Goal: Transaction & Acquisition: Purchase product/service

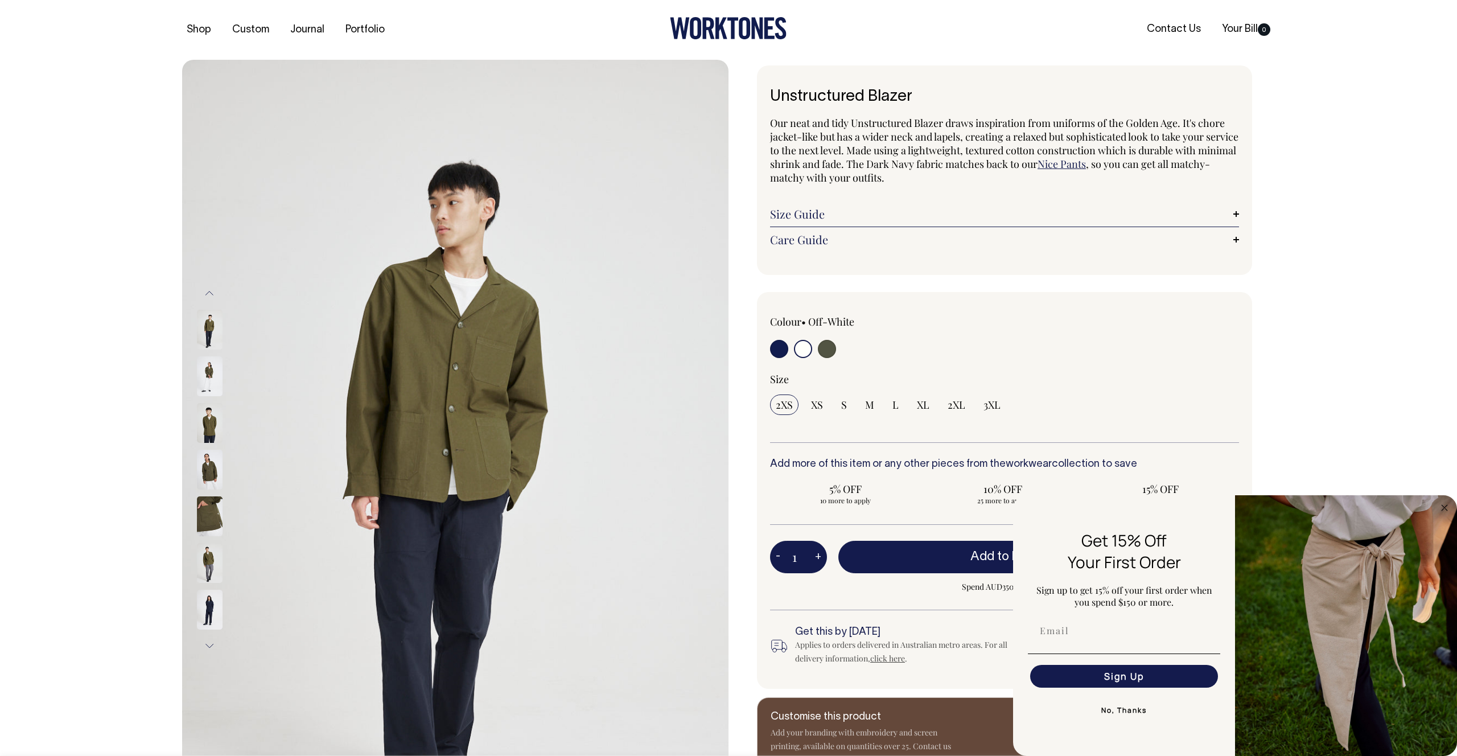
select select "Off-White"
click at [803, 343] on input "radio" at bounding box center [803, 349] width 18 height 18
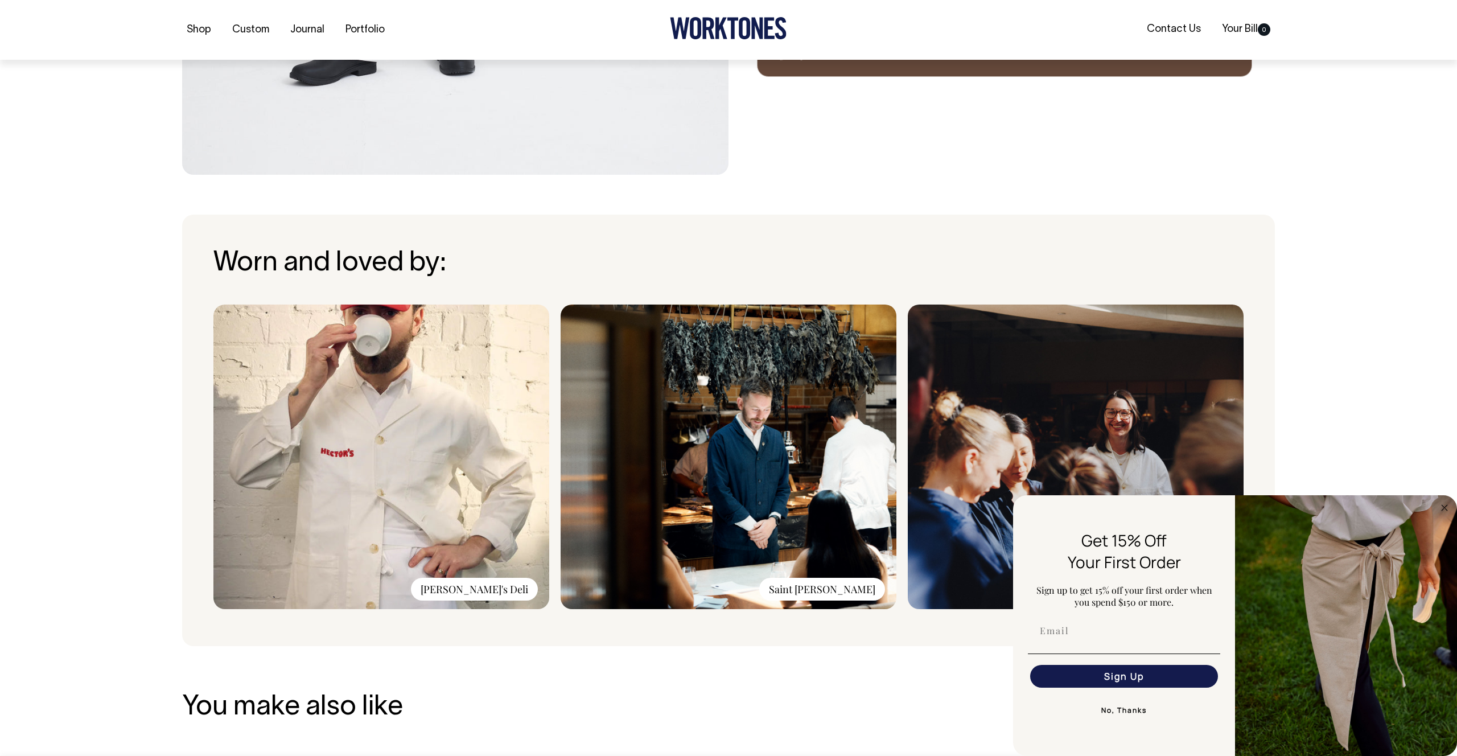
click at [494, 589] on div "[PERSON_NAME]'s Deli" at bounding box center [474, 589] width 127 height 23
click at [1120, 707] on button "No, Thanks" at bounding box center [1124, 710] width 192 height 23
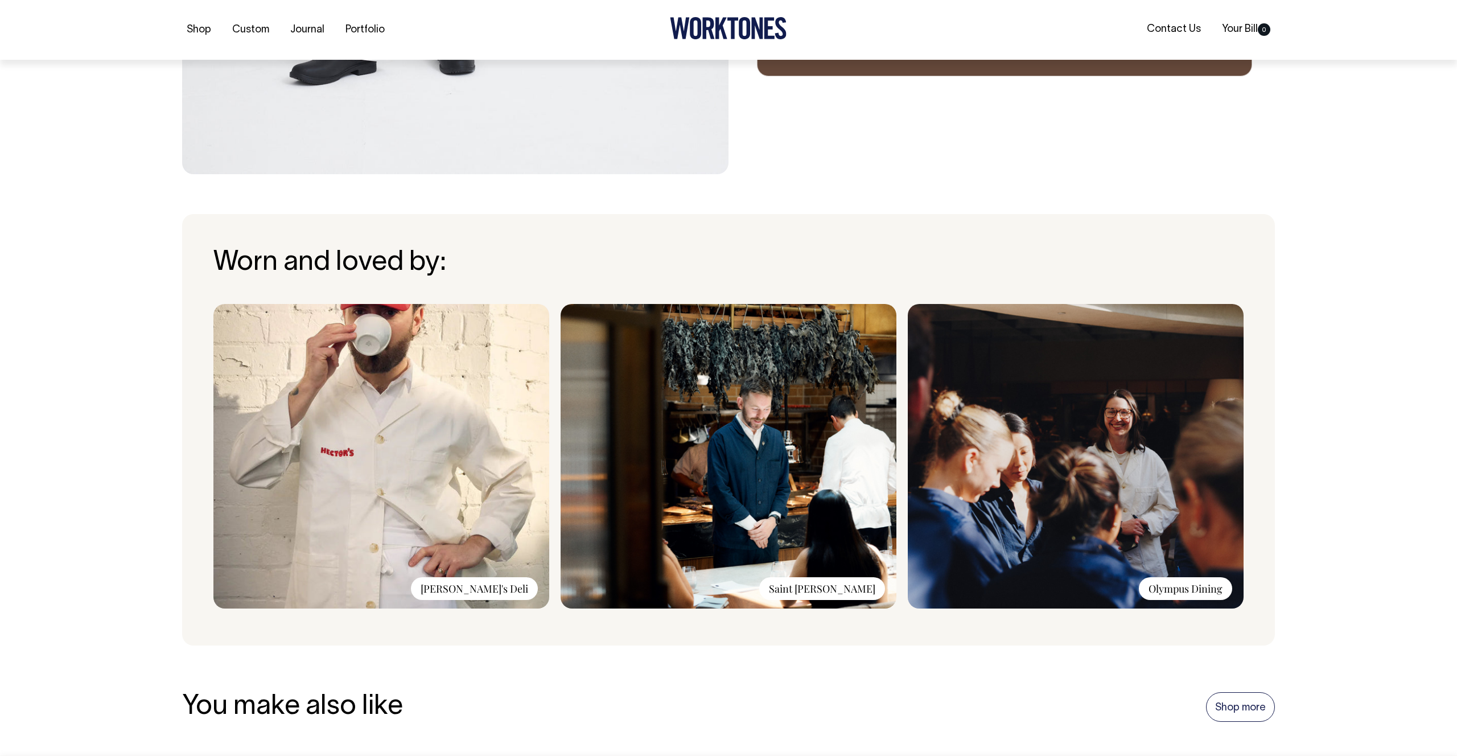
drag, startPoint x: 572, startPoint y: 208, endPoint x: 403, endPoint y: 233, distance: 170.3
click at [403, 233] on body "Shop Custom Journal Portfolio Contact Us Your Bill 0 Accessories Aprons Workwear" at bounding box center [728, 548] width 1457 height 2507
click at [1260, 709] on link "Shop more" at bounding box center [1240, 707] width 69 height 30
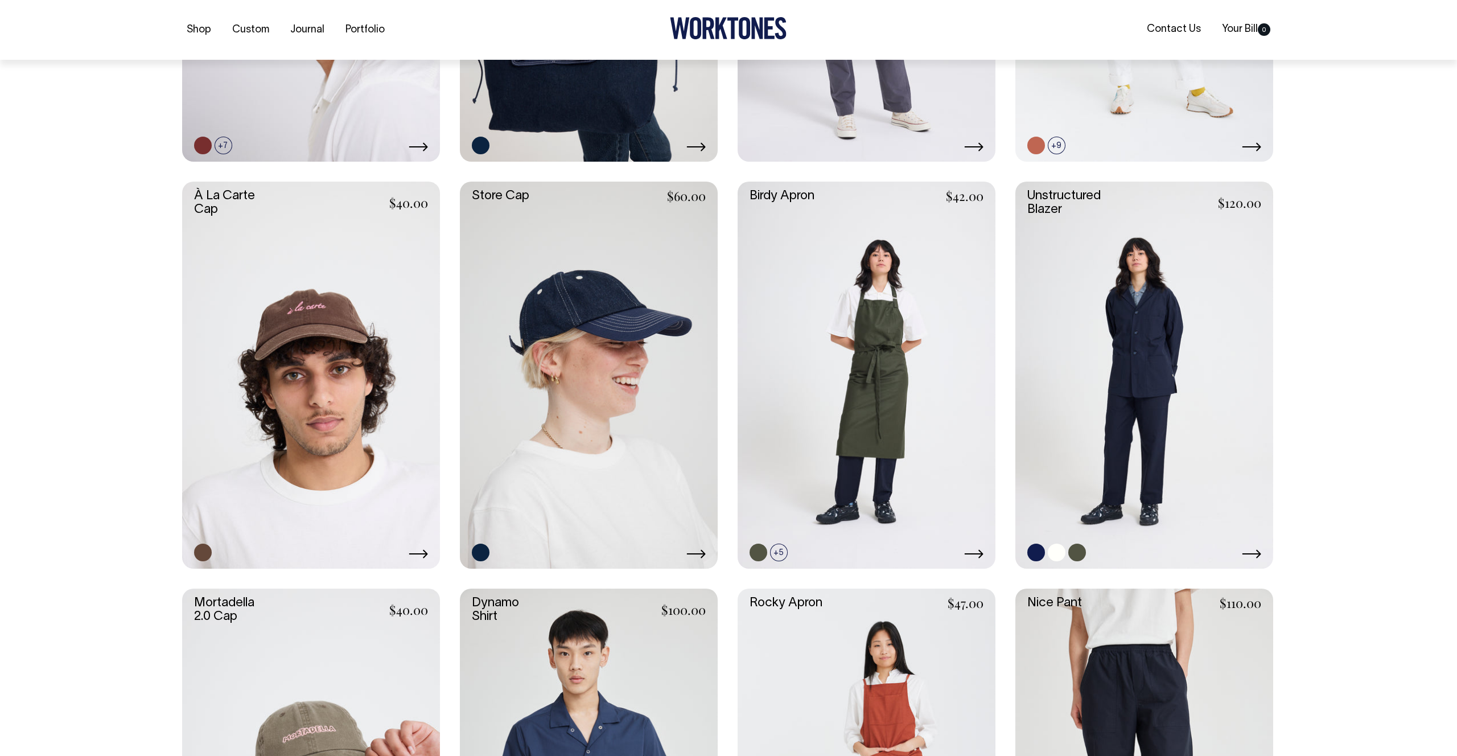
click at [1147, 495] on link at bounding box center [1145, 375] width 258 height 387
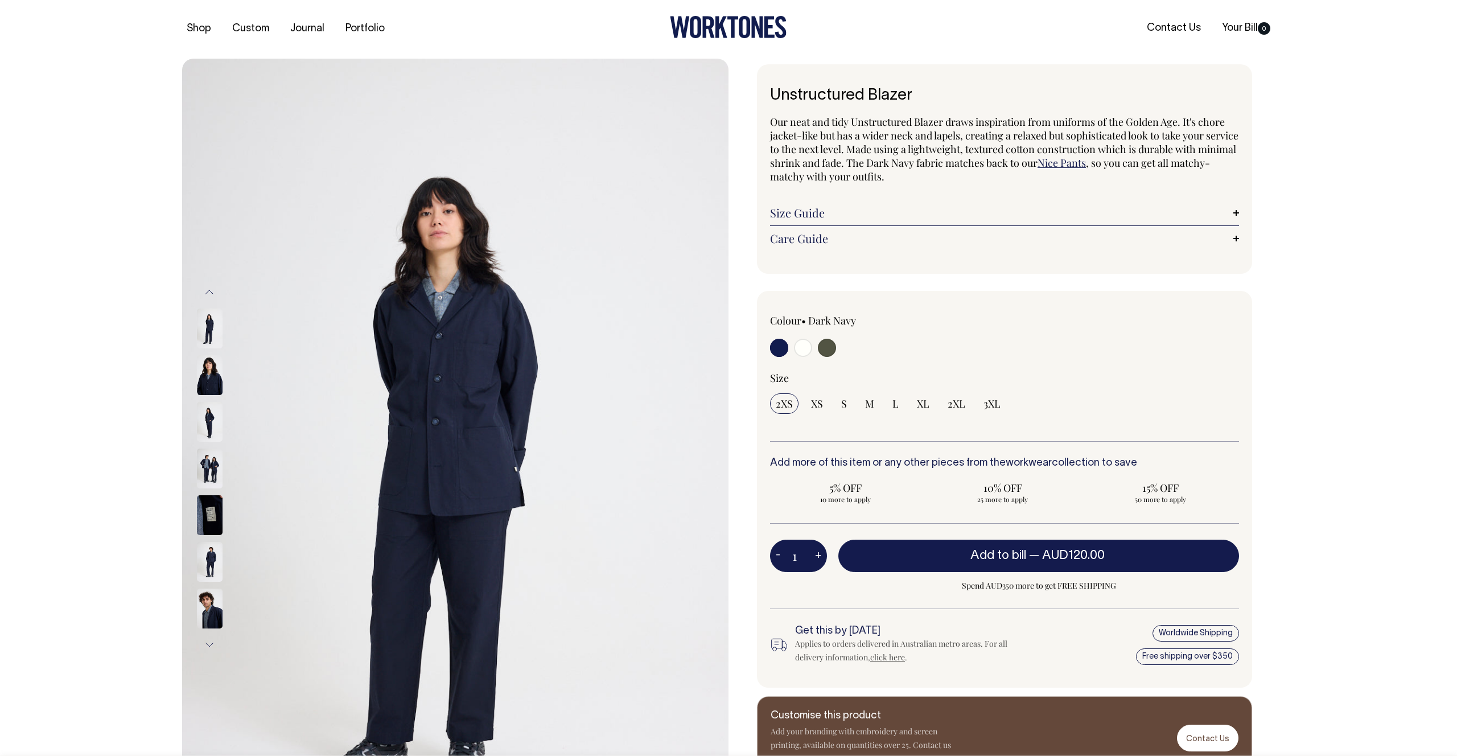
scroll to position [1, 0]
click at [801, 343] on input "radio" at bounding box center [803, 348] width 18 height 18
radio input "true"
select select "Off-White"
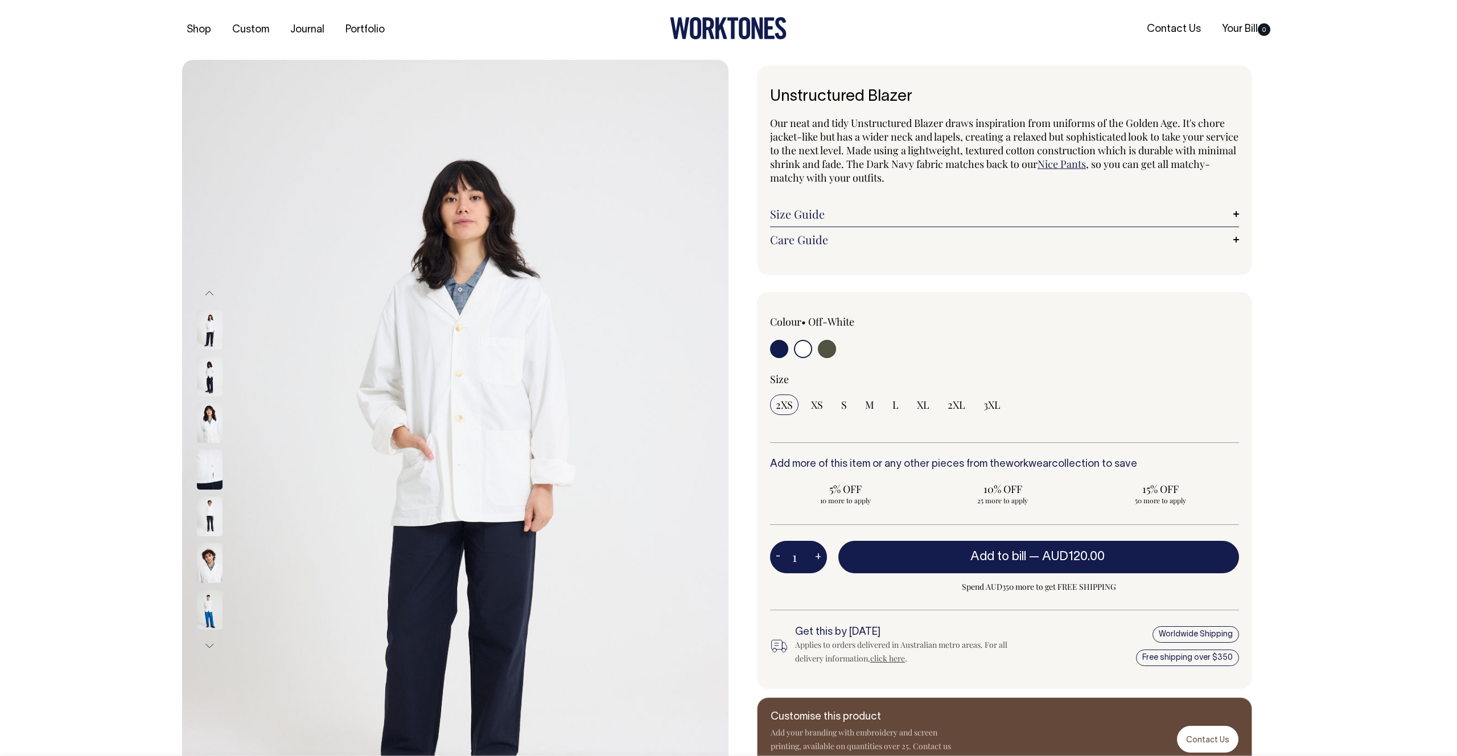
click at [210, 574] on img at bounding box center [210, 563] width 26 height 40
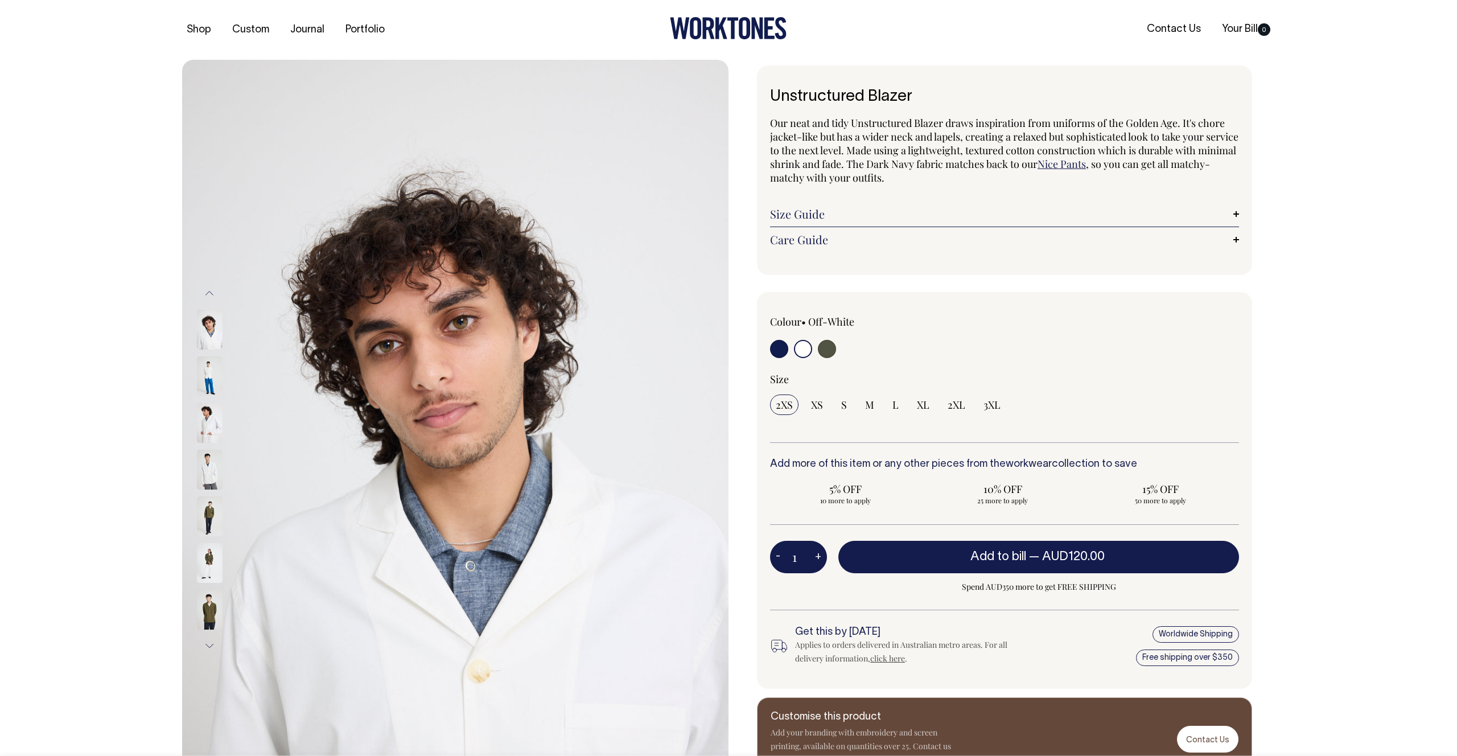
drag, startPoint x: 212, startPoint y: 522, endPoint x: 203, endPoint y: 543, distance: 22.7
click at [212, 522] on img at bounding box center [210, 516] width 26 height 40
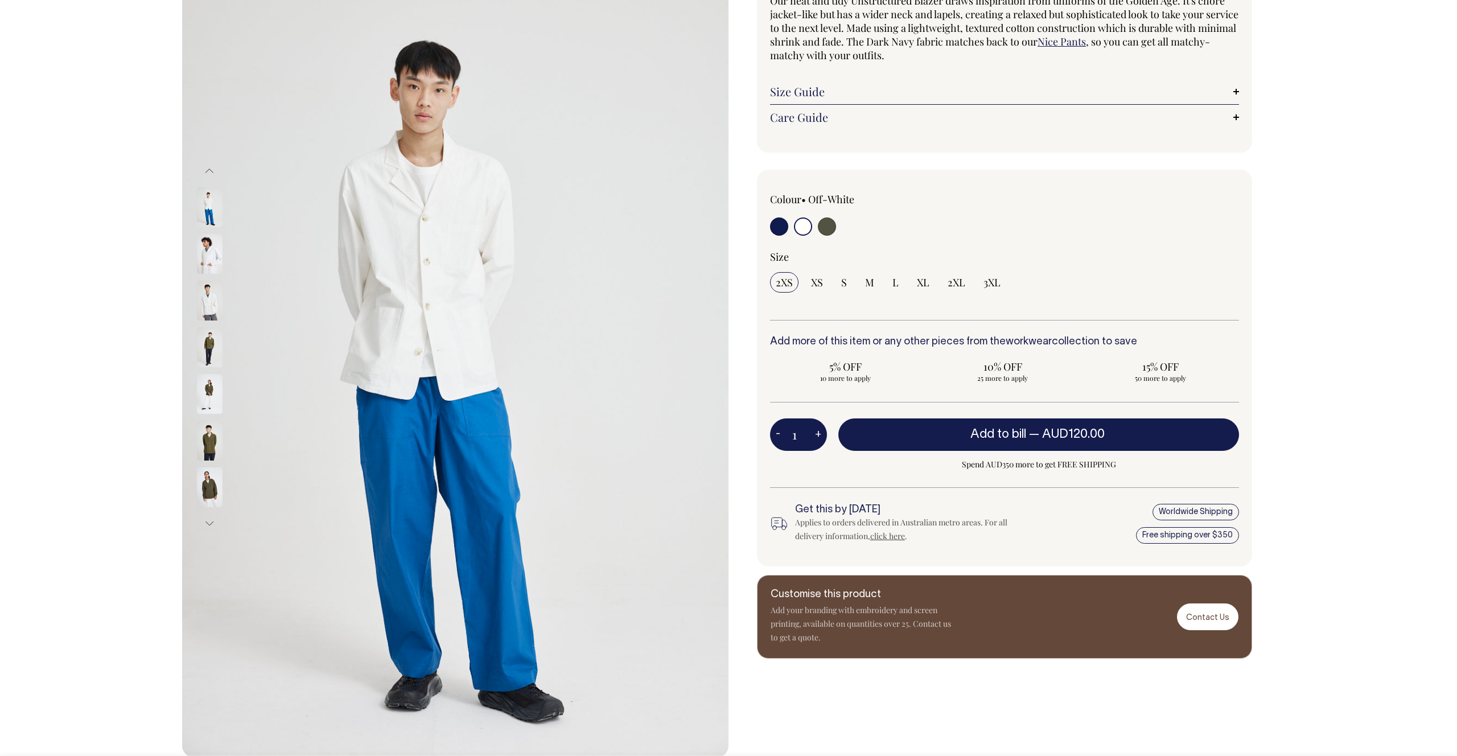
scroll to position [123, 0]
click at [203, 166] on button "Previous" at bounding box center [209, 171] width 17 height 26
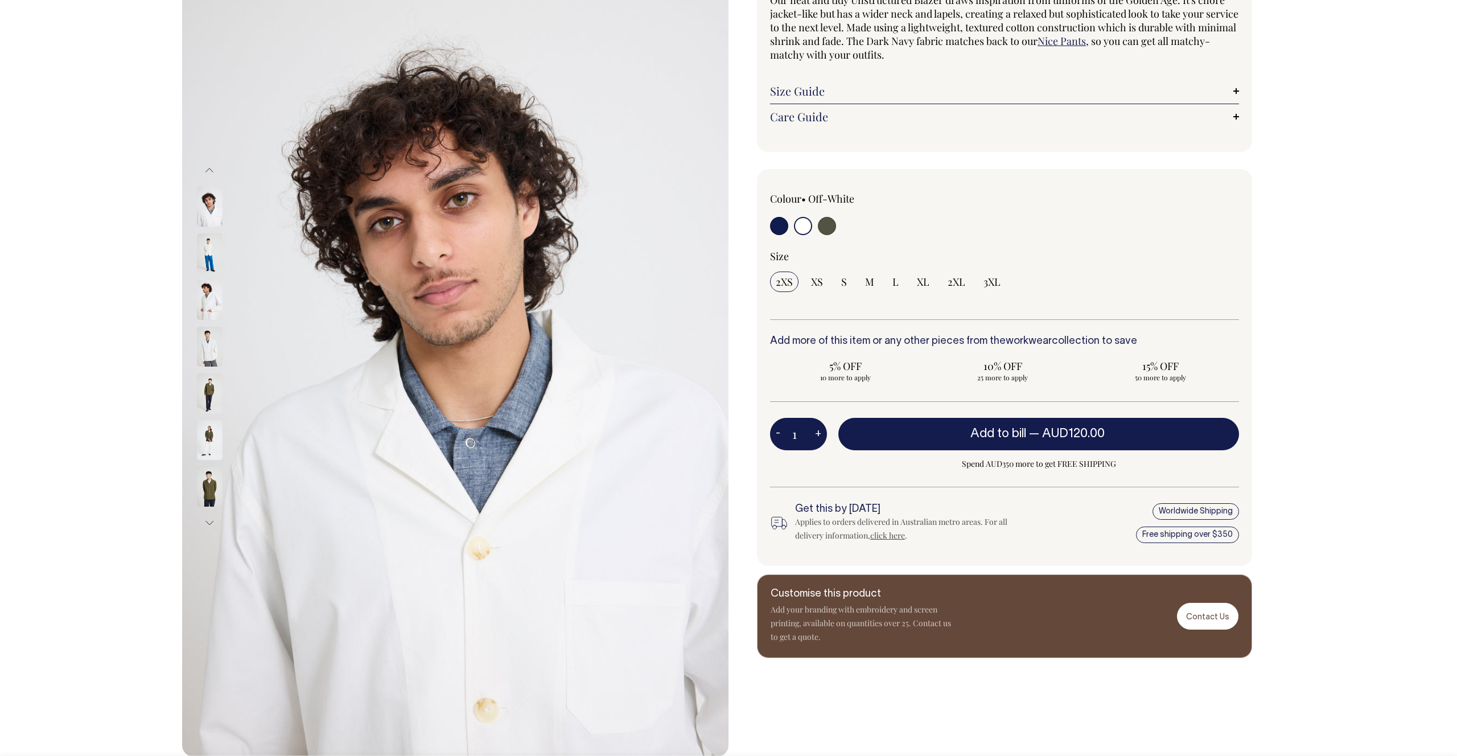
click at [210, 171] on button "Previous" at bounding box center [209, 171] width 17 height 26
click at [210, 313] on img at bounding box center [210, 300] width 26 height 40
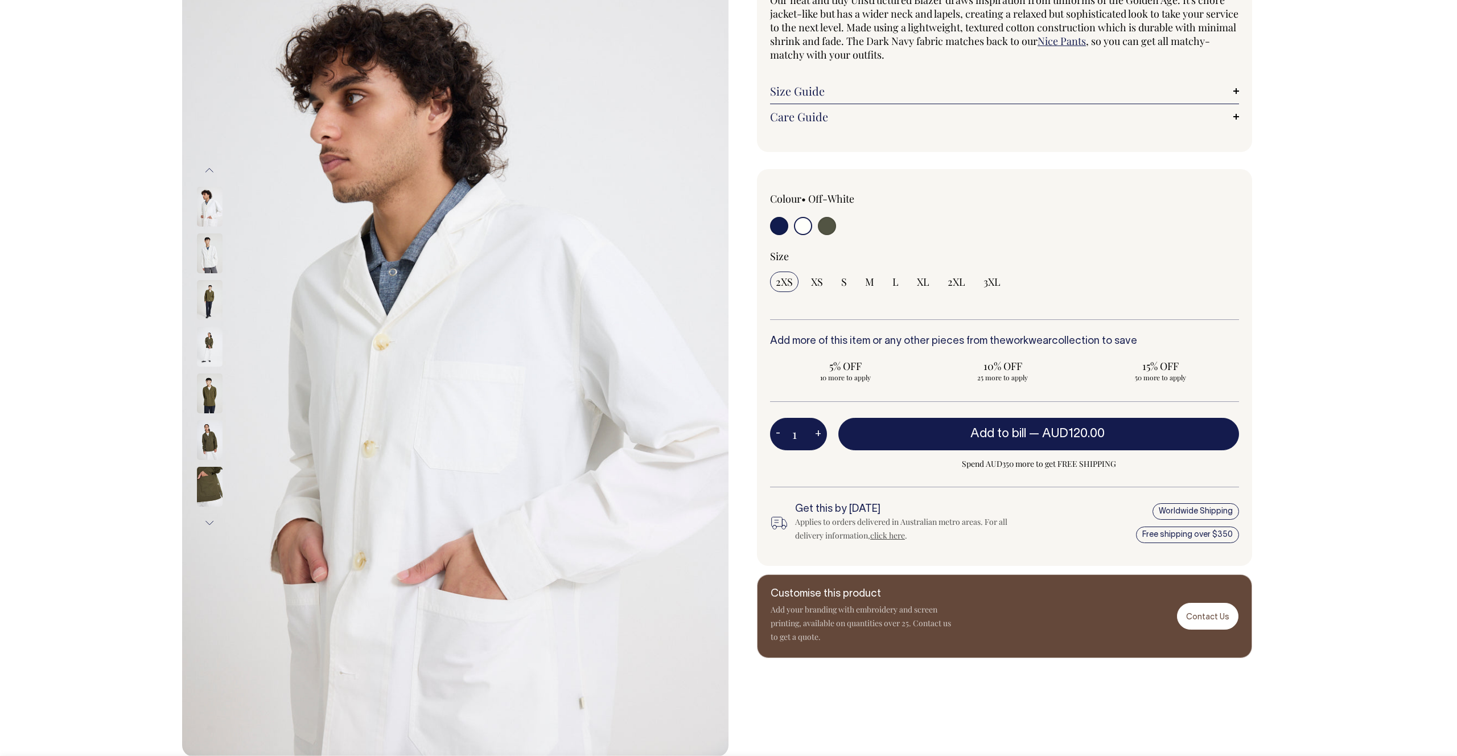
click at [210, 338] on img at bounding box center [210, 347] width 26 height 40
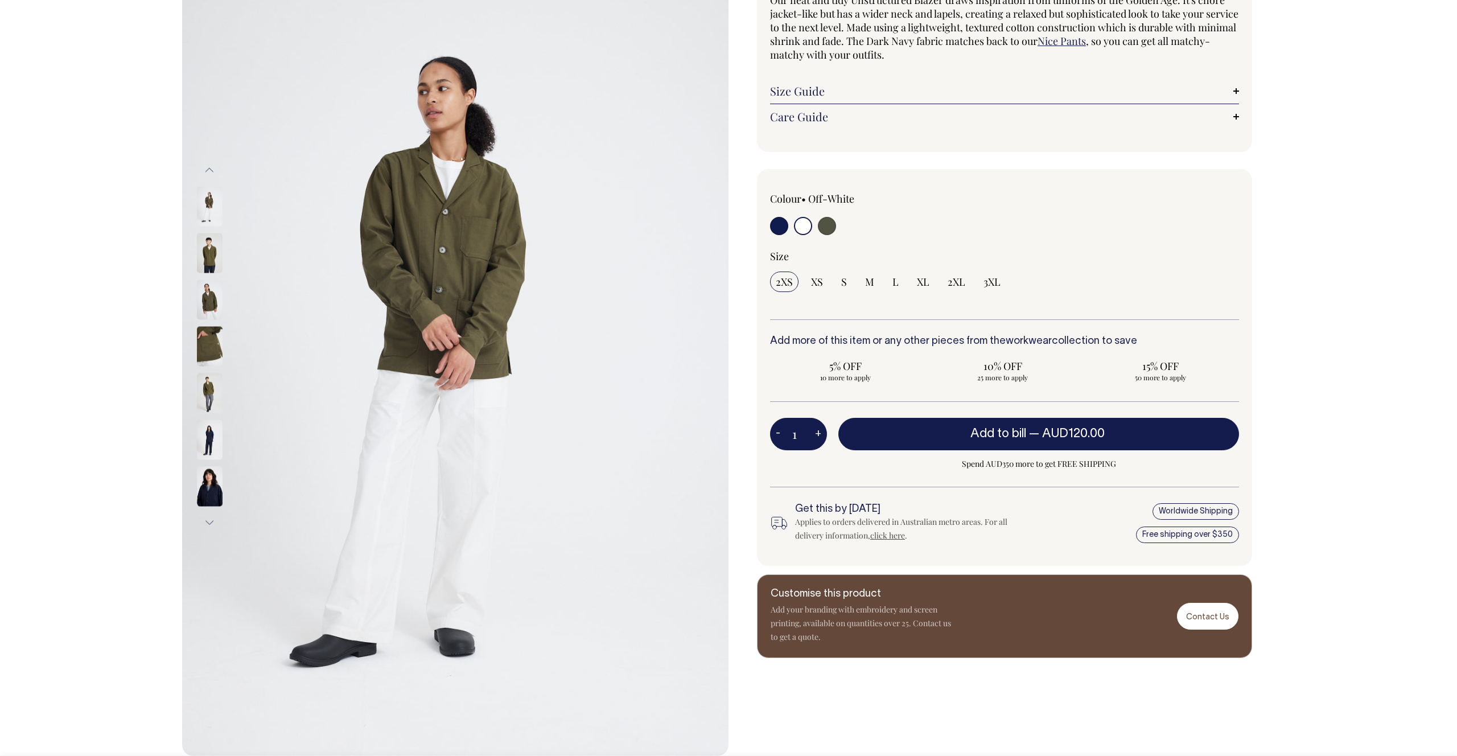
click at [209, 366] on div at bounding box center [224, 346] width 57 height 47
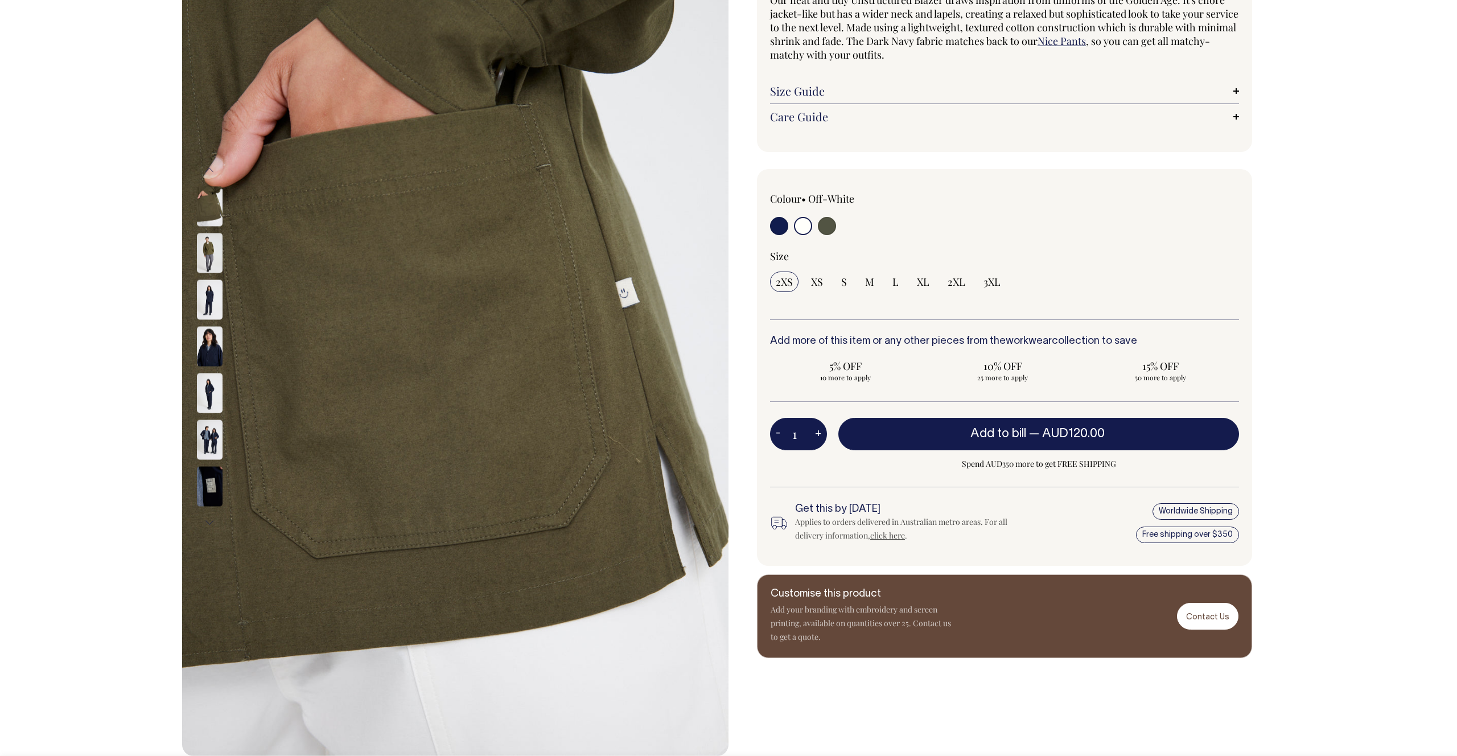
click at [207, 366] on img at bounding box center [210, 346] width 26 height 40
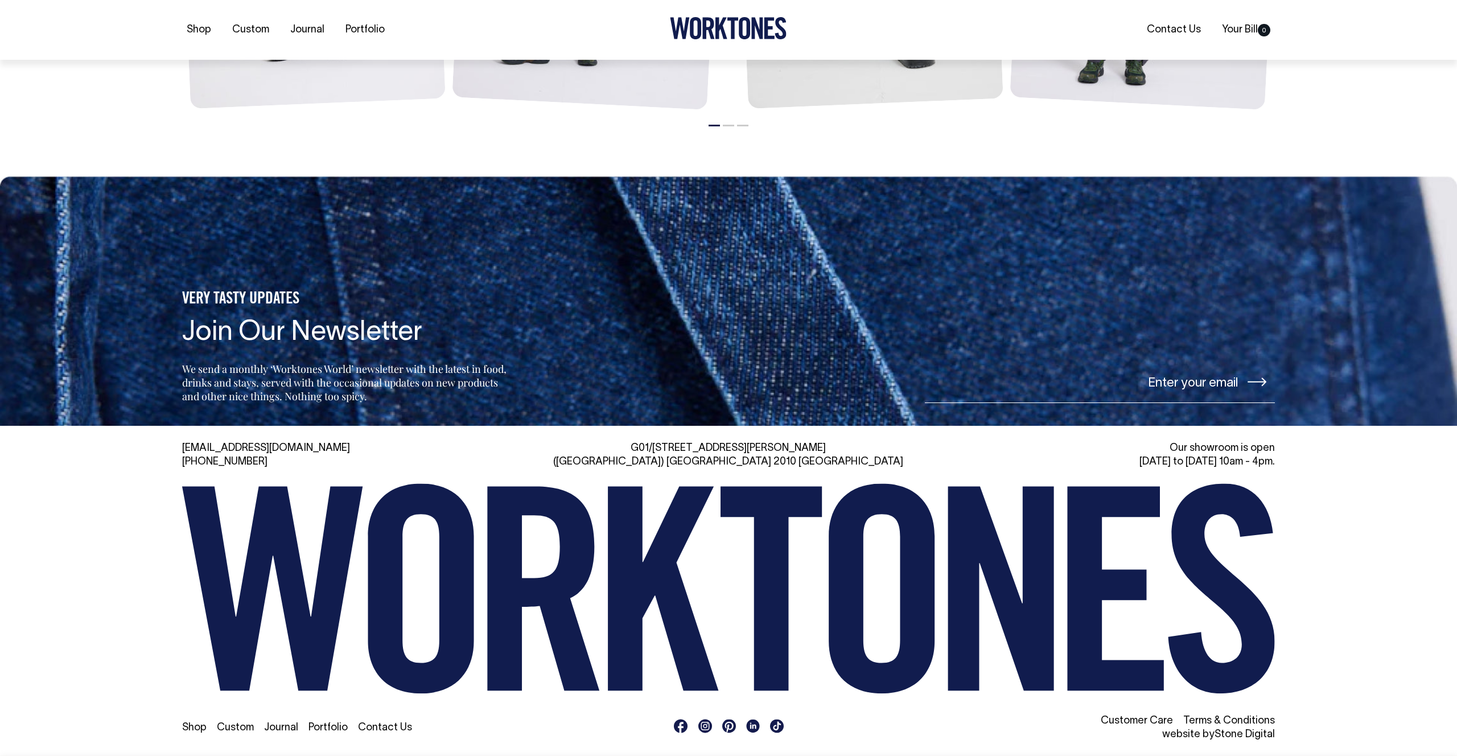
scroll to position [1750, 0]
